Goal: Communication & Community: Participate in discussion

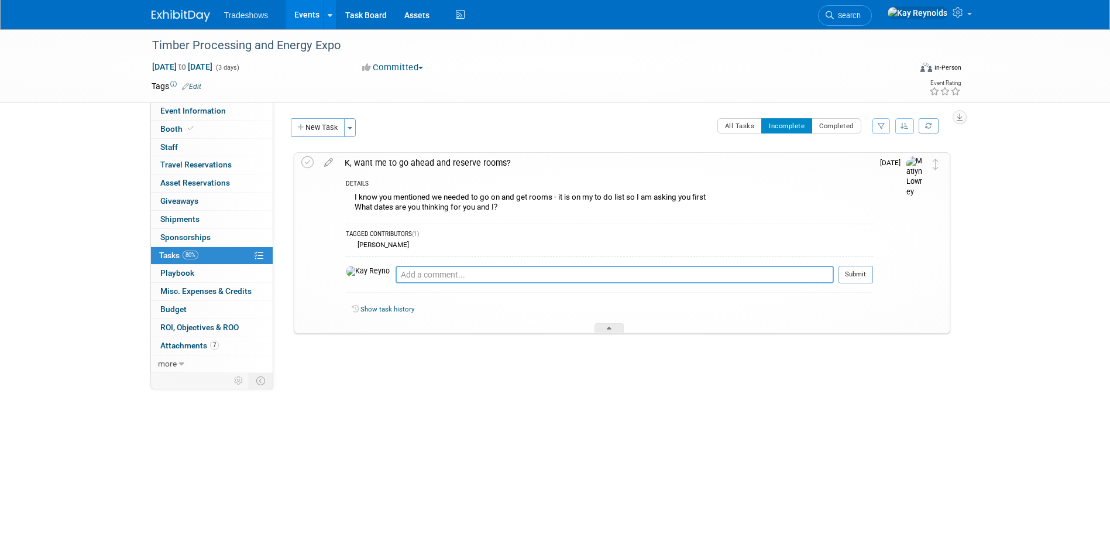
click at [399, 274] on textarea at bounding box center [614, 275] width 438 height 18
type textarea "D"
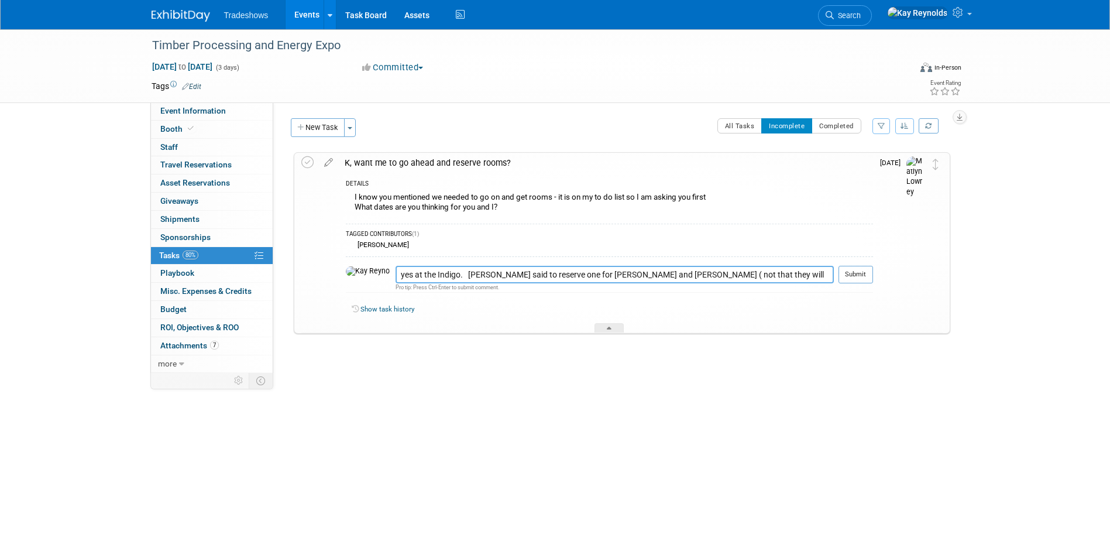
click at [797, 276] on textarea "yes at the Indigo. [PERSON_NAME] said to reserve one for [PERSON_NAME] and [PER…" at bounding box center [614, 275] width 438 height 18
click at [828, 271] on textarea "yes at the Indigo. [PERSON_NAME] said to reserve one for [PERSON_NAME] and [PER…" at bounding box center [614, 275] width 438 height 18
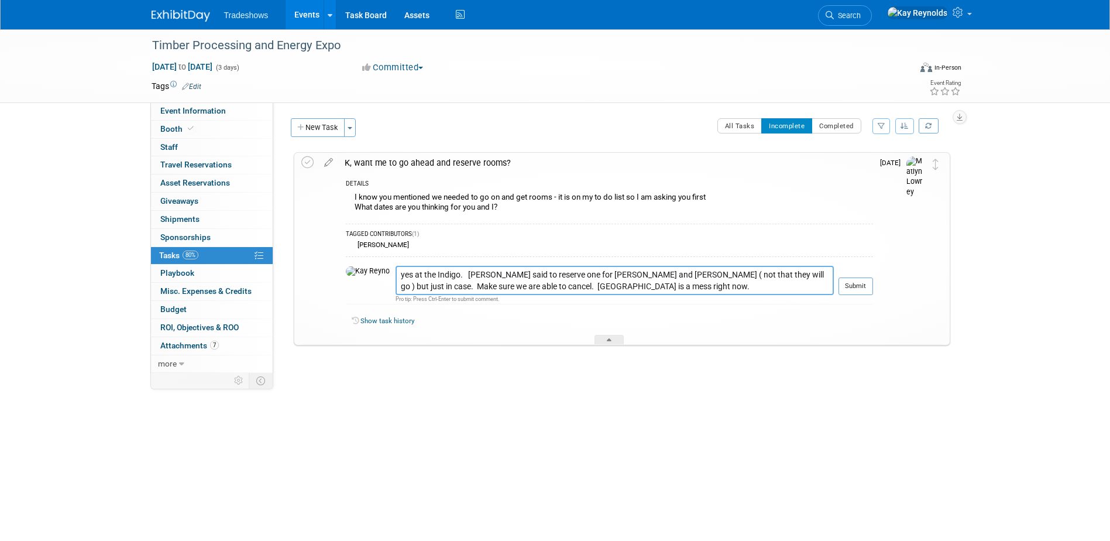
type textarea "yes at the Indigo. [PERSON_NAME] said to reserve one for [PERSON_NAME] and [PER…"
click at [789, 321] on div "Show task history" at bounding box center [612, 321] width 521 height 11
click at [848, 287] on button "Submit" at bounding box center [855, 286] width 35 height 18
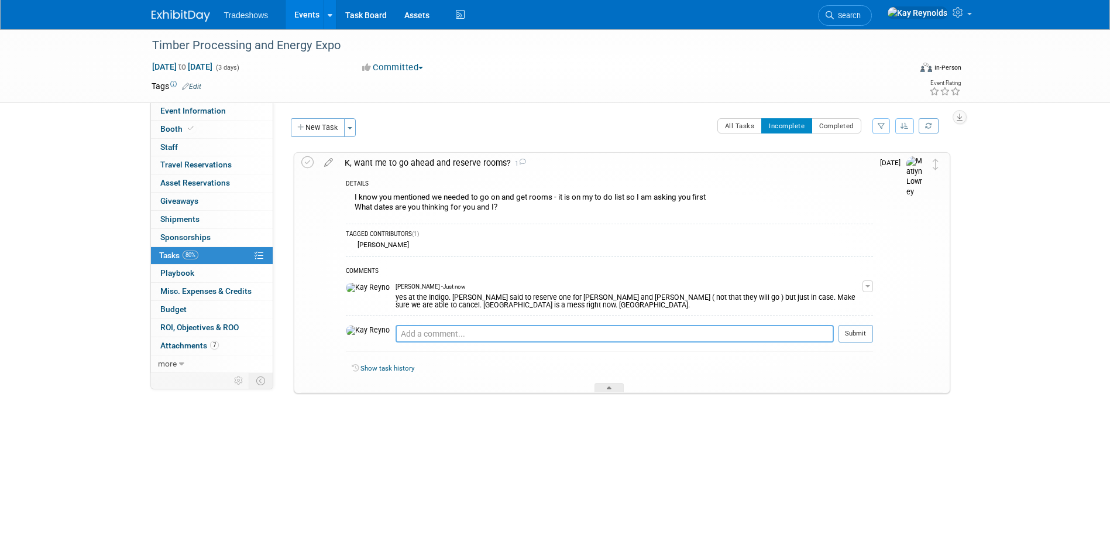
click at [405, 329] on textarea at bounding box center [614, 334] width 438 height 18
type textarea "R"
